Goal: Task Accomplishment & Management: Use online tool/utility

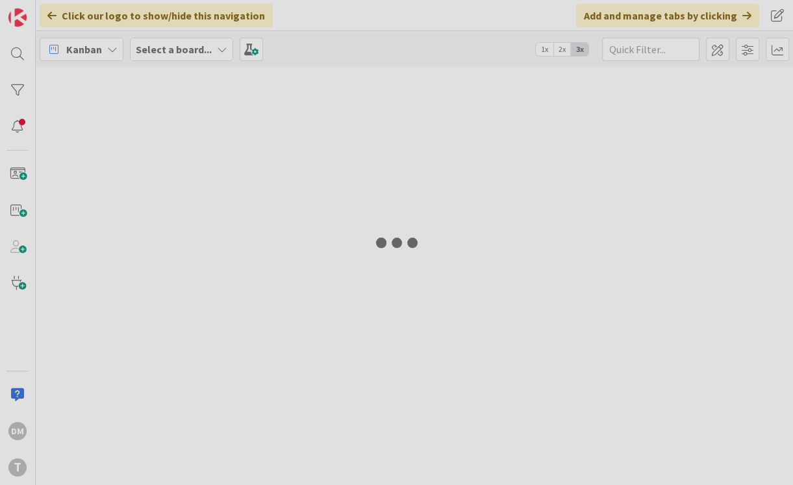
type input "nextbuses"
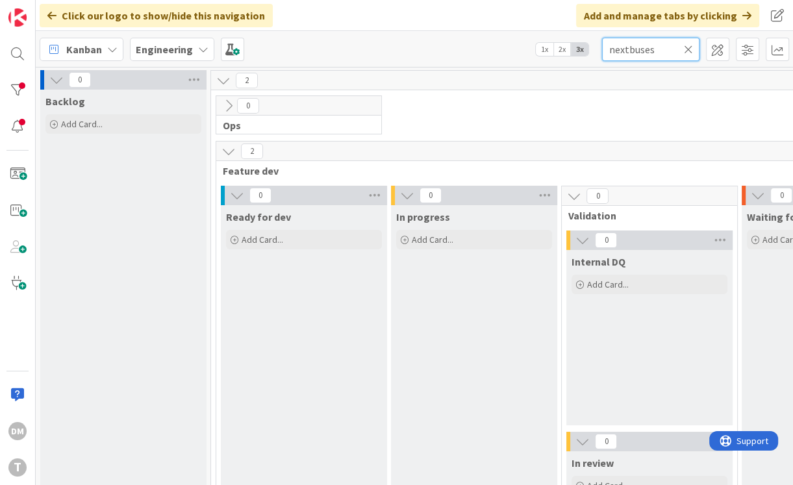
click at [639, 51] on input "nextbuses" at bounding box center [650, 49] width 97 height 23
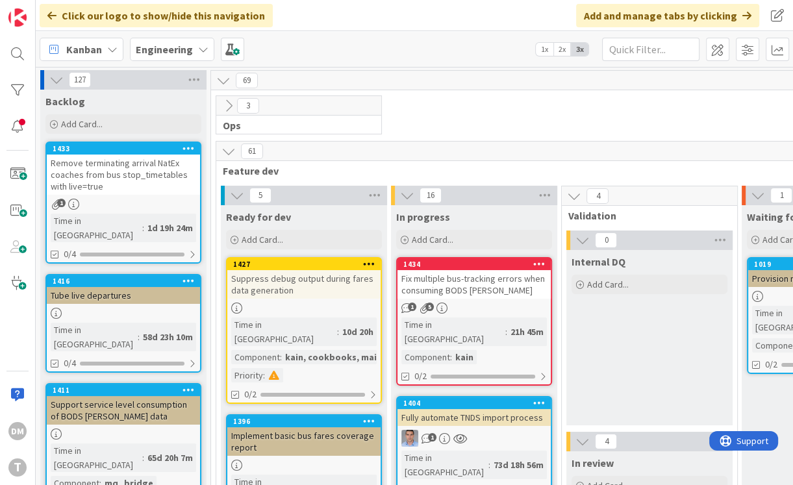
click at [146, 173] on div "Remove terminating arrival NatEx coaches from bus stop_timetables with live=true" at bounding box center [123, 175] width 153 height 40
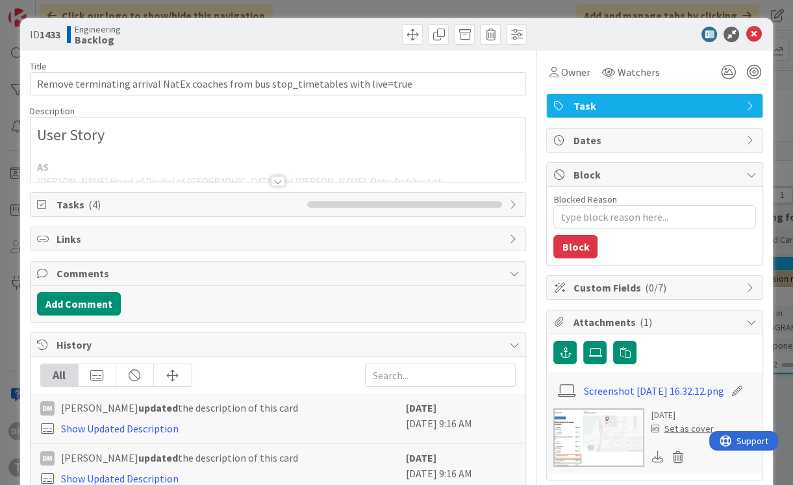
click at [277, 177] on div at bounding box center [278, 181] width 14 height 10
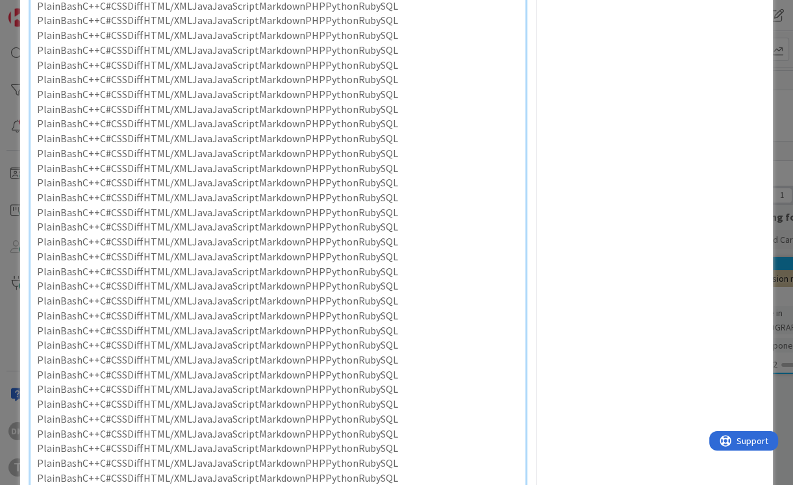
scroll to position [676, 0]
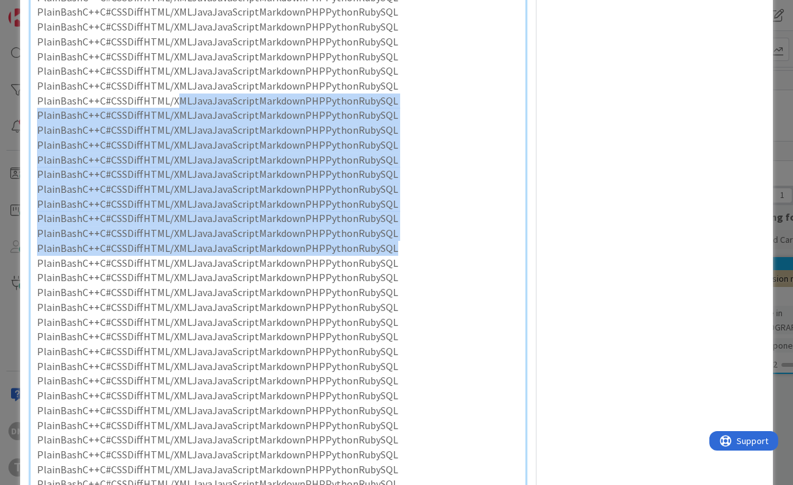
drag, startPoint x: 389, startPoint y: 369, endPoint x: 173, endPoint y: 223, distance: 261.1
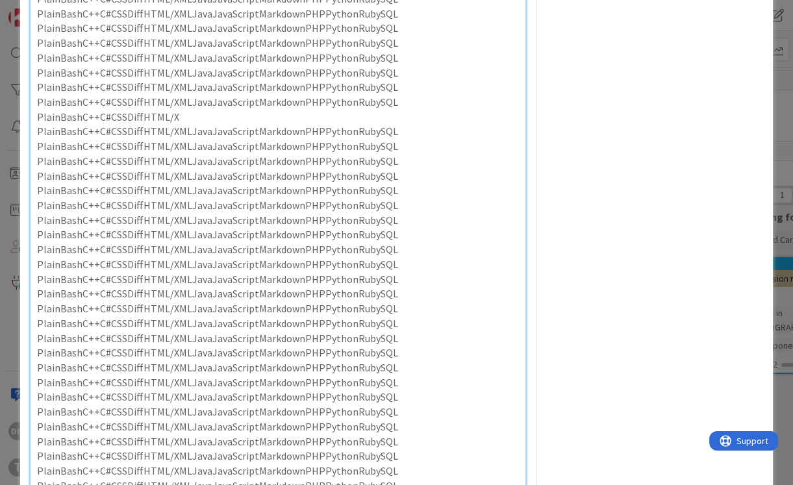
scroll to position [655, 0]
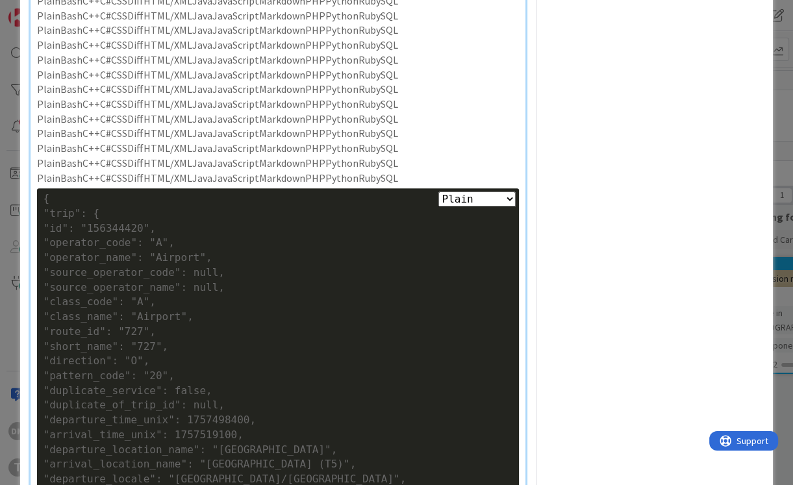
scroll to position [1128, 0]
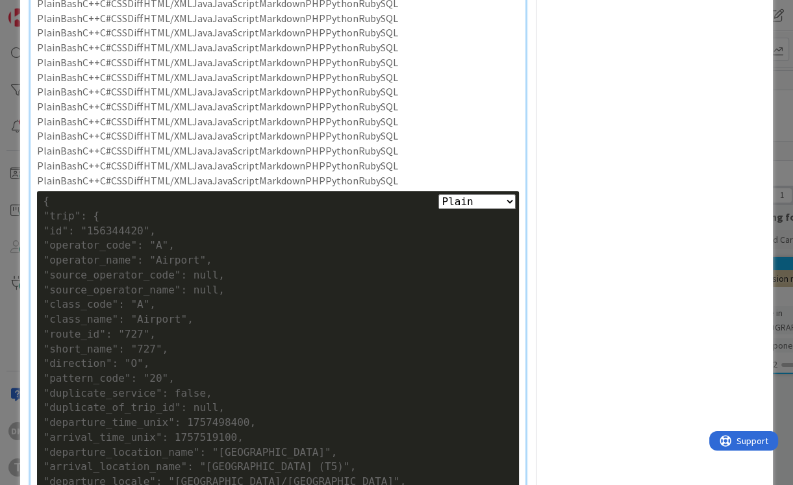
click at [399, 188] on p "PlainBashC++C#CSSDiffHTML/XMLJavaJavaScriptMarkdownPHPPythonRubySQL" at bounding box center [278, 180] width 483 height 15
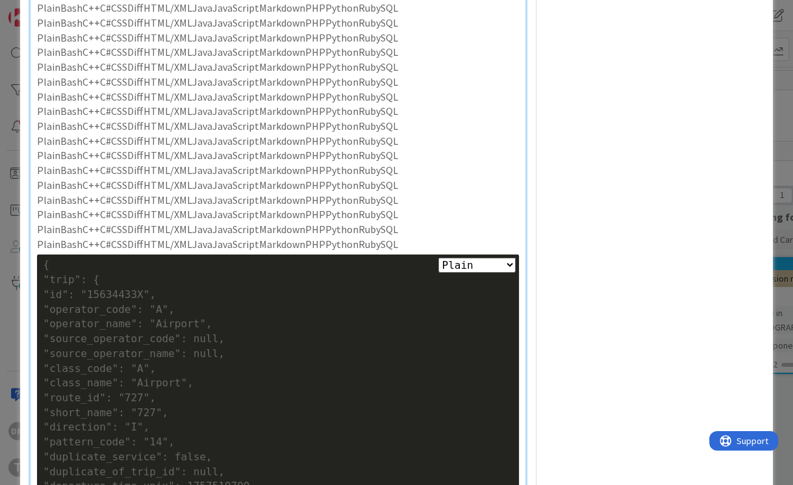
scroll to position [2539, 0]
click at [404, 251] on p "PlainBashC++C#CSSDiffHTML/XMLJavaJavaScriptMarkdownPHPPythonRubySQL" at bounding box center [278, 243] width 483 height 15
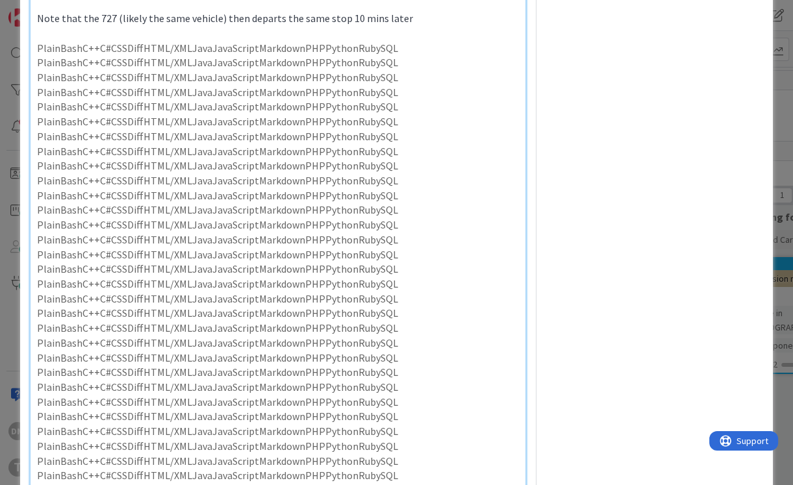
scroll to position [1904, 0]
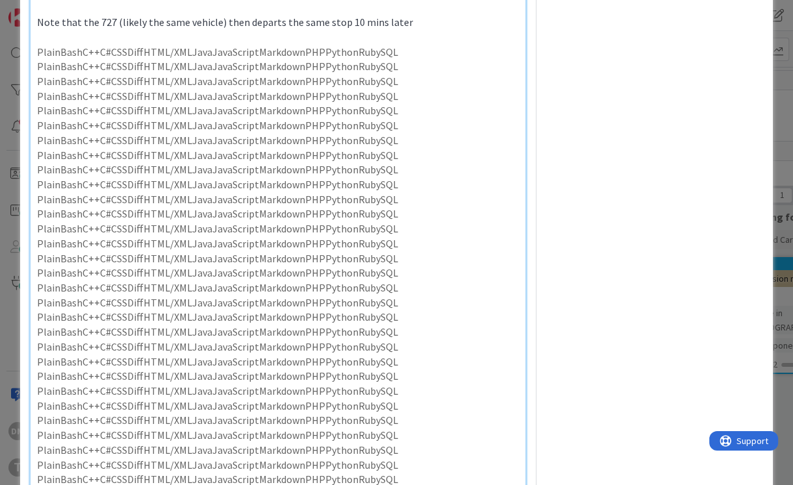
click at [38, 60] on p "PlainBashC++C#CSSDiffHTML/XMLJavaJavaScriptMarkdownPHPPythonRubySQL" at bounding box center [278, 52] width 483 height 15
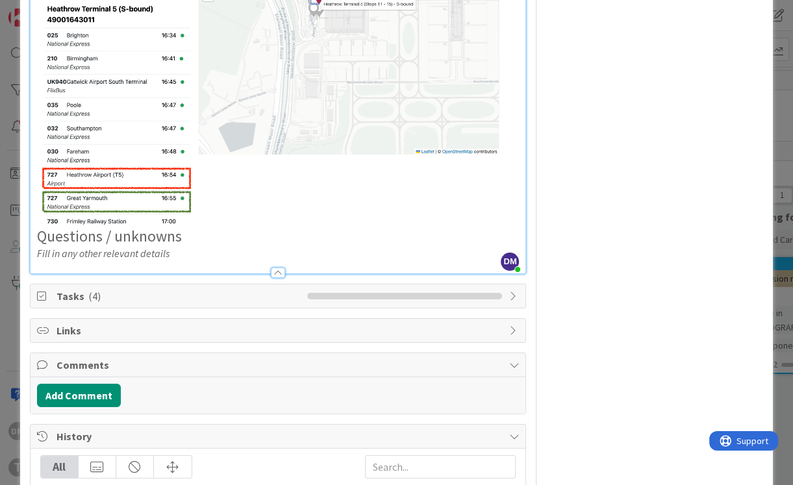
scroll to position [3392, 0]
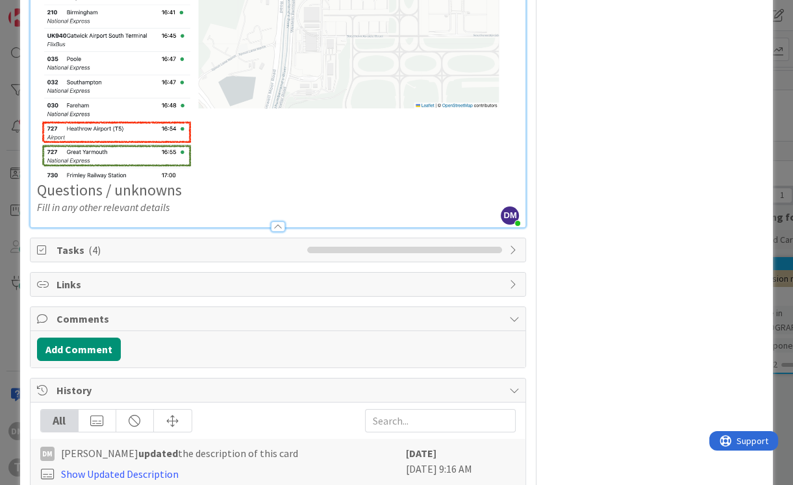
click at [270, 199] on h2 "Questions / unknowns" at bounding box center [278, 48] width 483 height 301
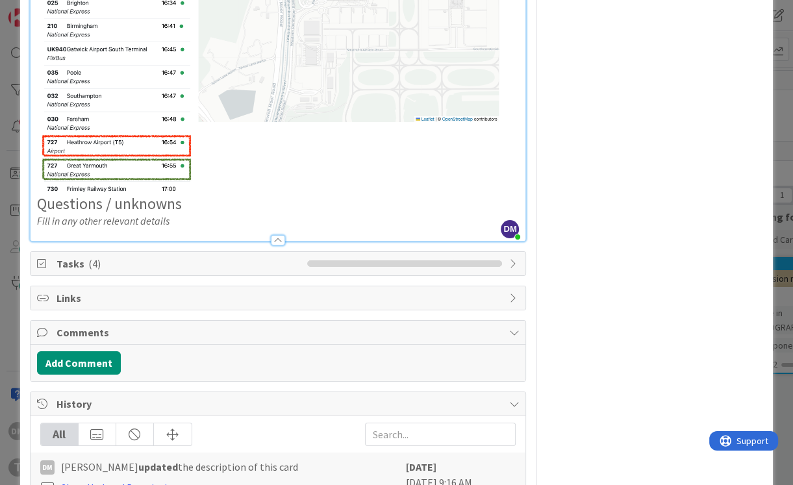
type textarea "x"
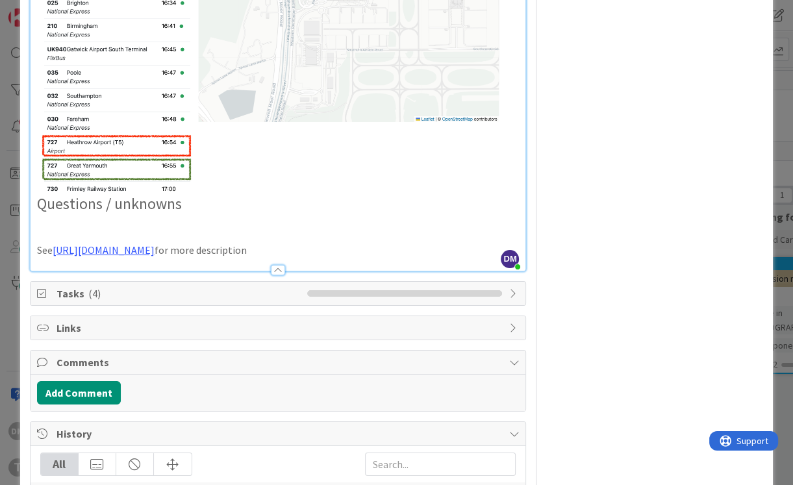
click at [235, 229] on p at bounding box center [278, 221] width 483 height 15
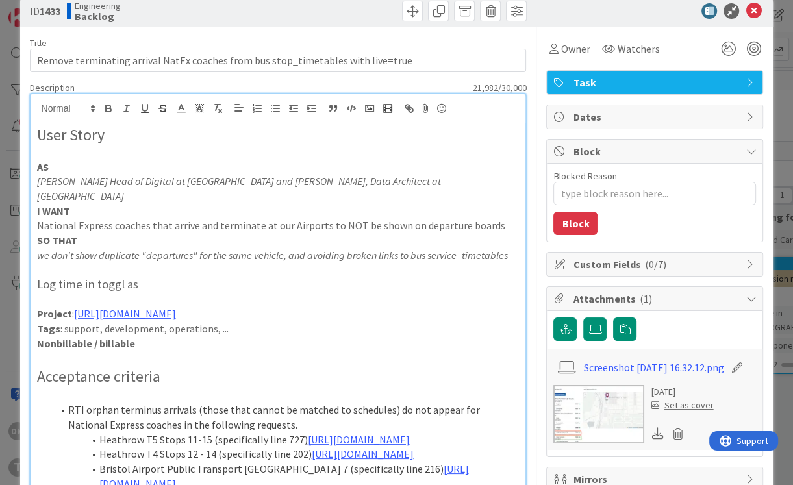
scroll to position [0, 0]
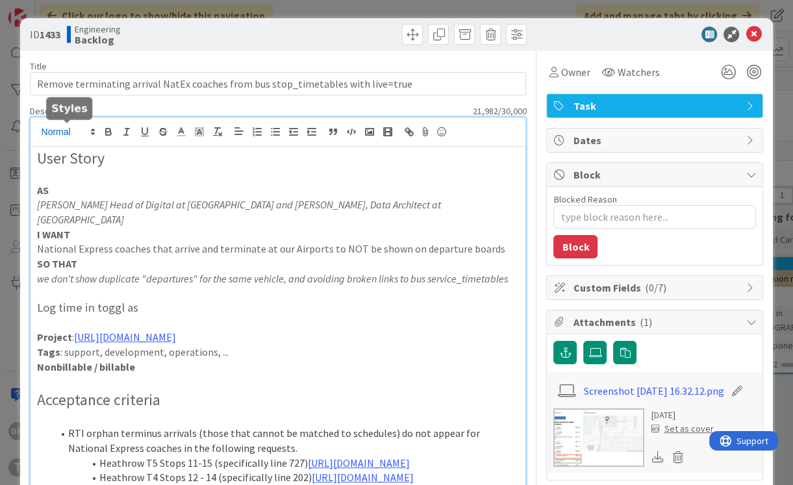
click at [89, 134] on icon at bounding box center [93, 132] width 12 height 12
click at [62, 198] on span at bounding box center [68, 195] width 52 height 24
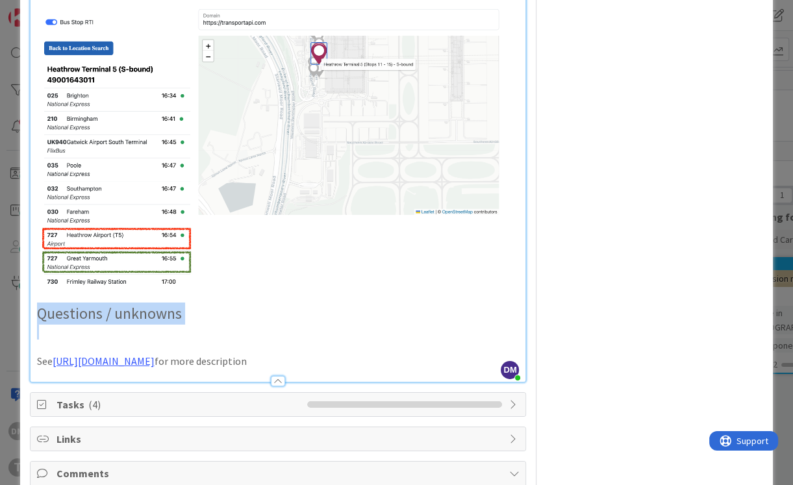
type textarea "x"
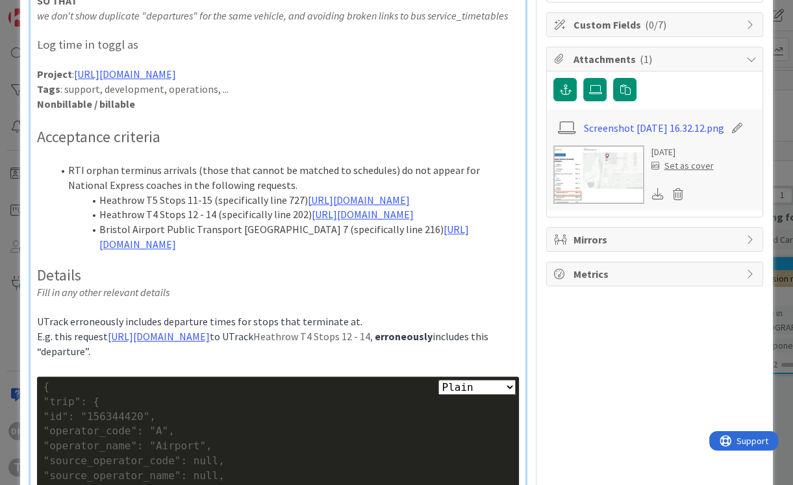
scroll to position [0, 0]
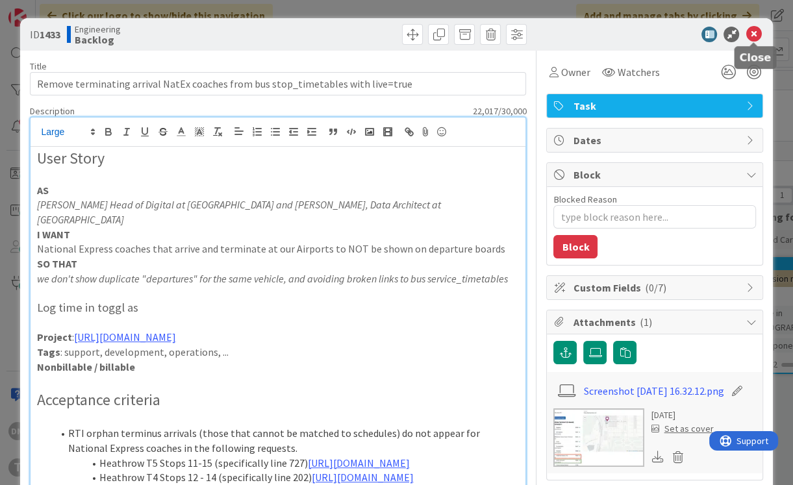
click at [754, 36] on icon at bounding box center [754, 35] width 16 height 16
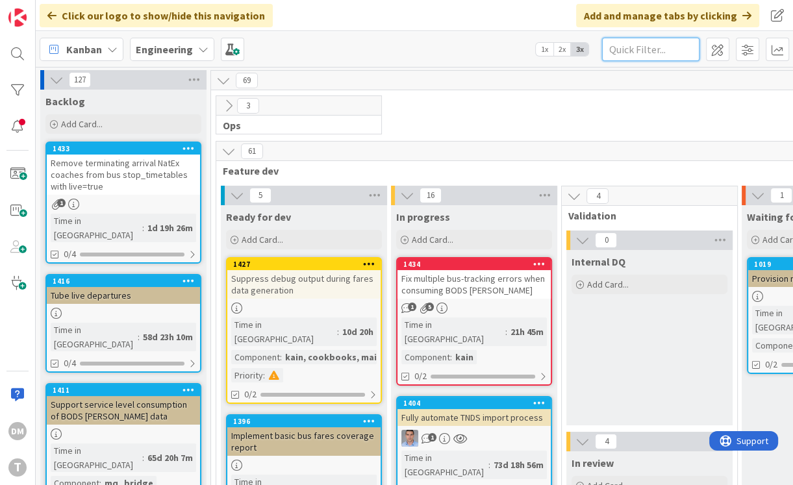
click at [656, 46] on input "text" at bounding box center [650, 49] width 97 height 23
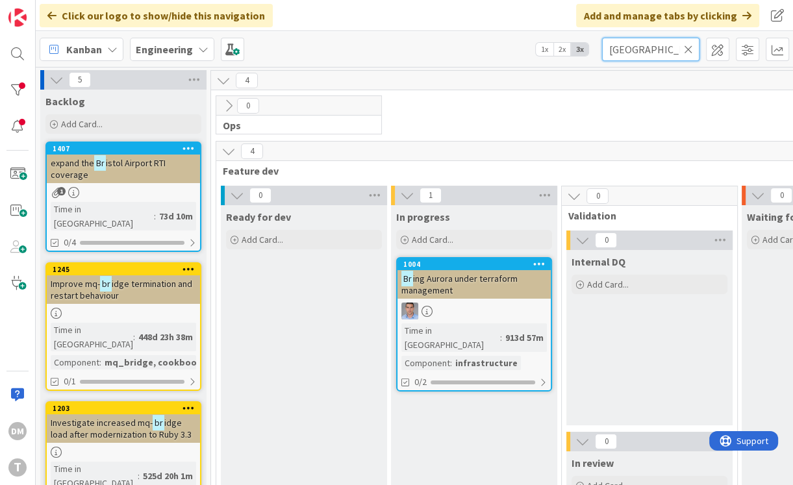
type input "[GEOGRAPHIC_DATA]"
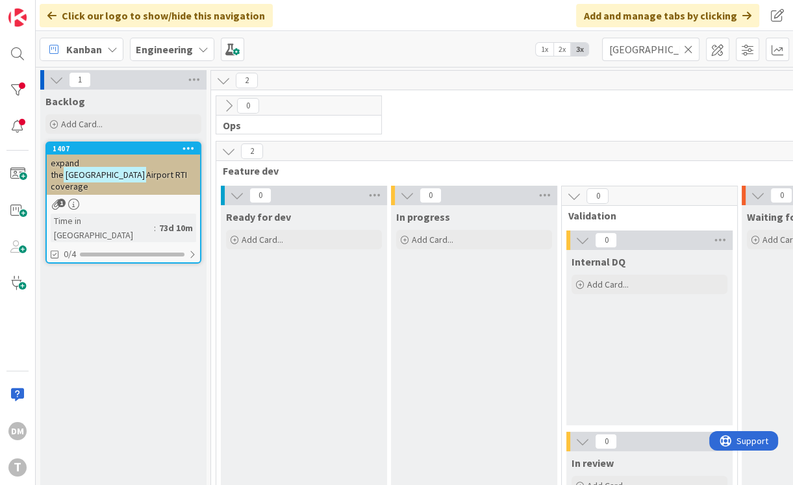
click at [123, 169] on span "Airport RTI coverage" at bounding box center [119, 180] width 136 height 23
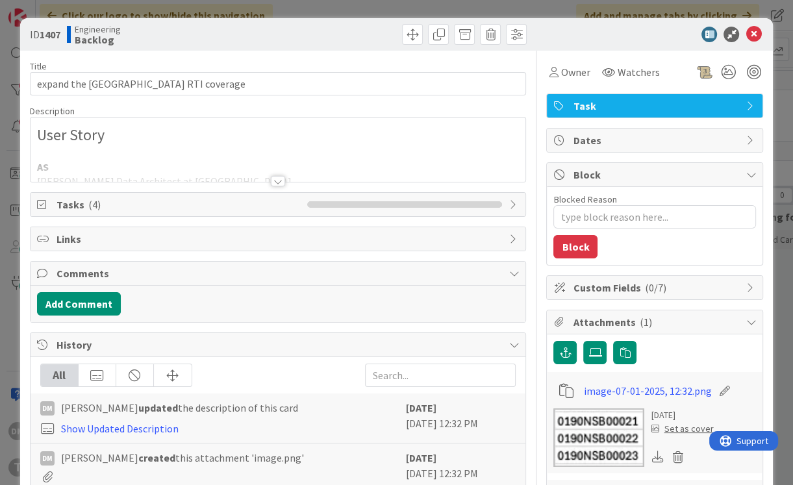
click at [281, 178] on div at bounding box center [278, 181] width 14 height 10
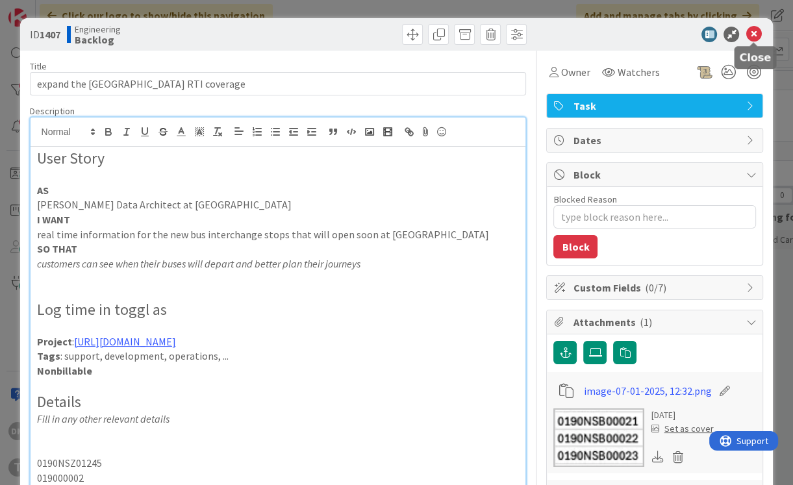
click at [759, 31] on icon at bounding box center [754, 35] width 16 height 16
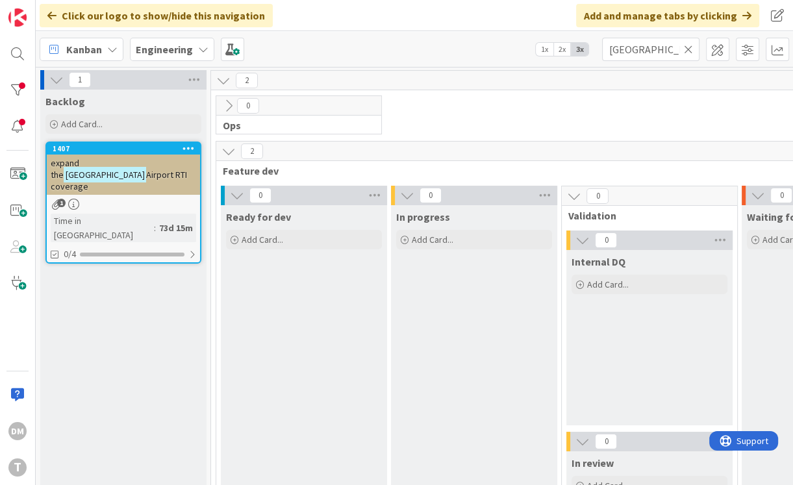
click at [192, 149] on icon at bounding box center [189, 148] width 12 height 9
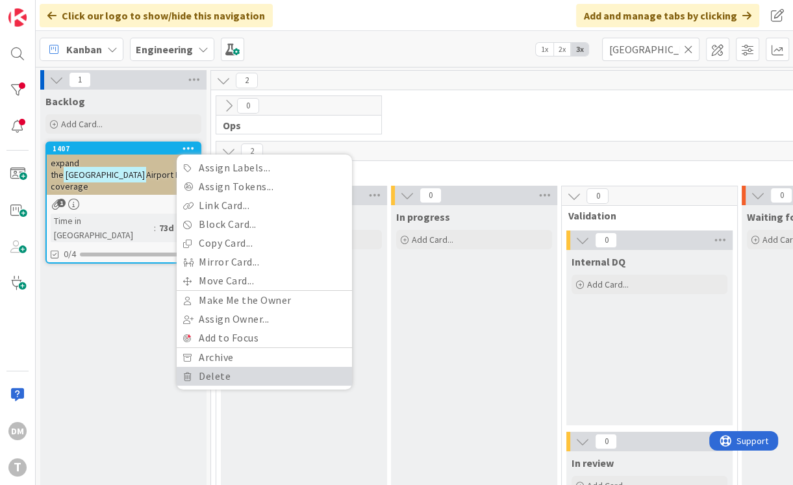
click at [220, 373] on link "Delete" at bounding box center [264, 376] width 175 height 19
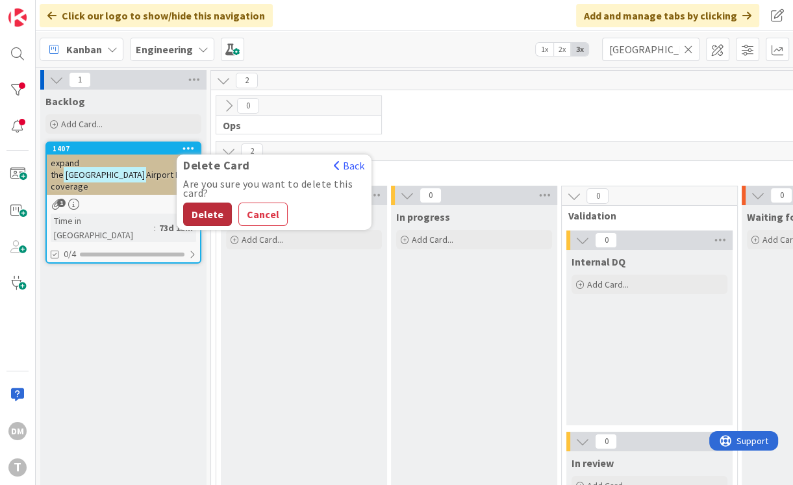
click at [209, 212] on button "Delete" at bounding box center [207, 214] width 49 height 23
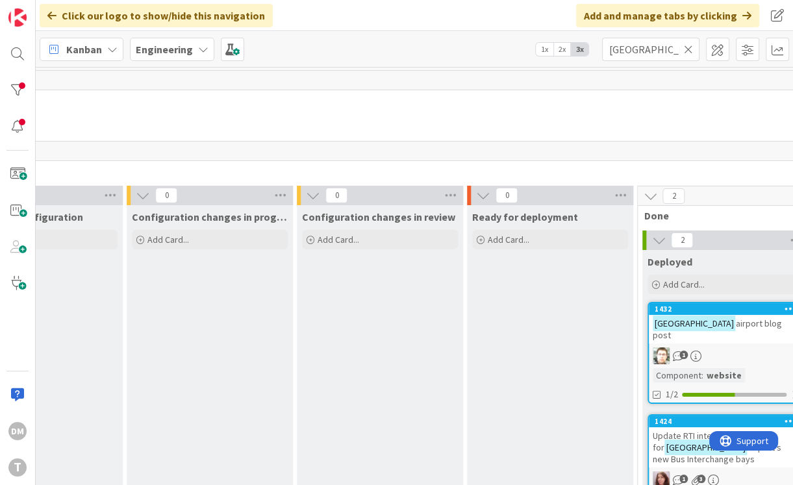
scroll to position [0, 889]
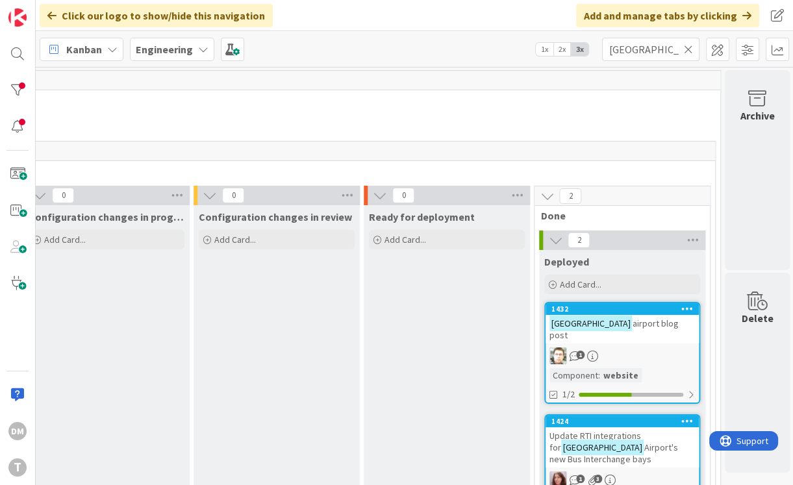
click at [604, 442] on span "Airport's new Bus Interchange bays" at bounding box center [614, 453] width 128 height 23
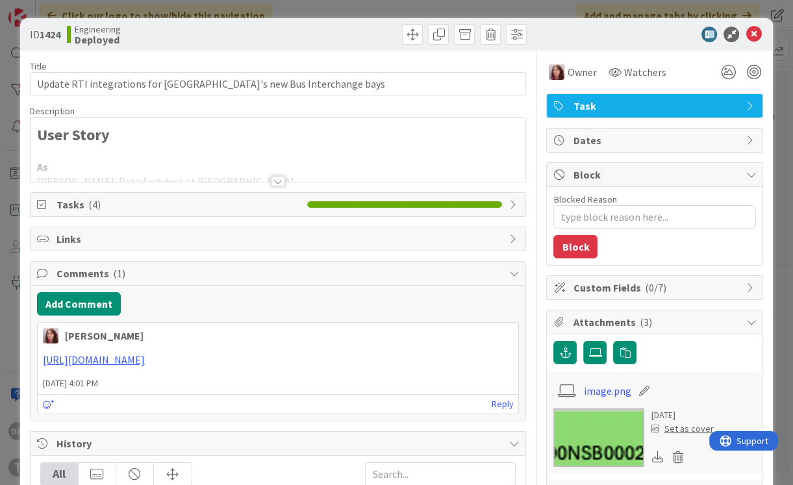
type textarea "x"
